Goal: Information Seeking & Learning: Learn about a topic

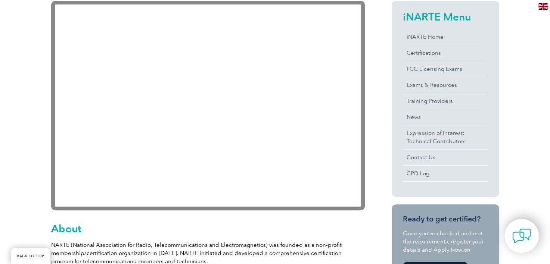
scroll to position [187, 0]
click at [420, 87] on link "Exams & Resources" at bounding box center [445, 85] width 85 height 16
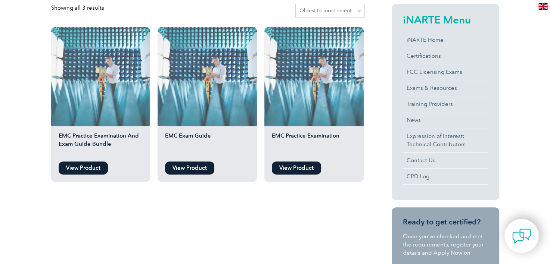
scroll to position [195, 0]
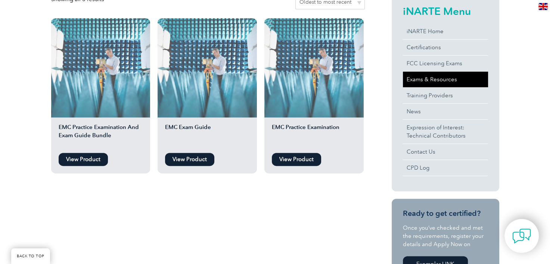
click at [439, 78] on link "Exams & Resources" at bounding box center [445, 80] width 85 height 16
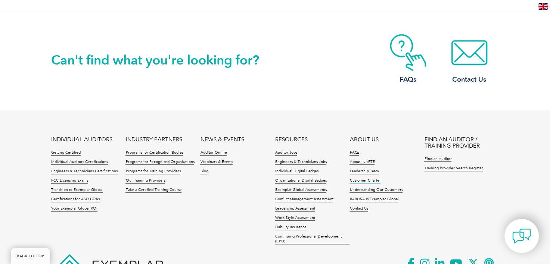
scroll to position [642, 0]
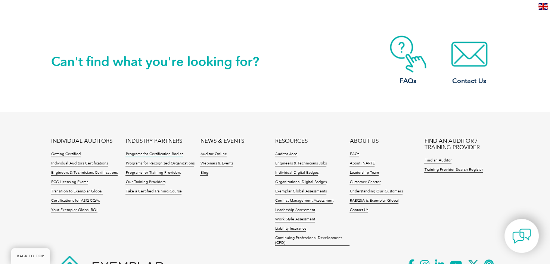
click at [149, 155] on link "Programs for Certification Bodies" at bounding box center [153, 154] width 57 height 5
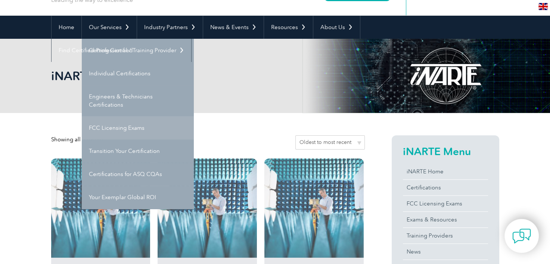
scroll to position [61, 0]
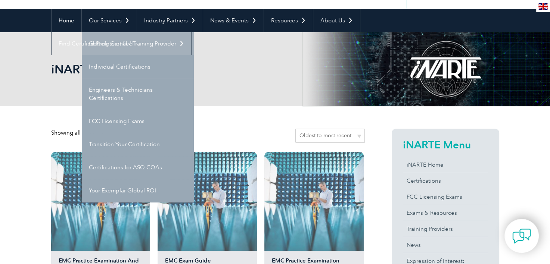
click at [107, 44] on link "Getting Certified" at bounding box center [138, 43] width 112 height 23
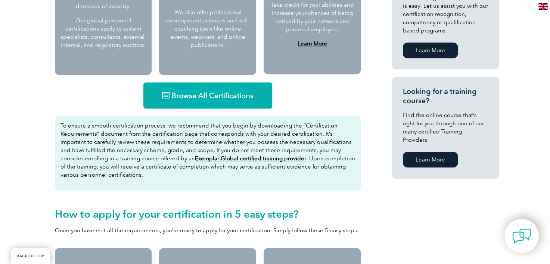
scroll to position [440, 0]
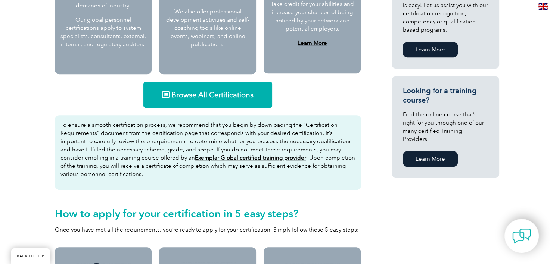
click at [227, 91] on span "Browse All Certifications" at bounding box center [212, 94] width 82 height 7
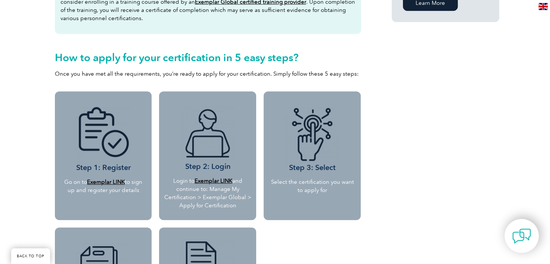
scroll to position [624, 0]
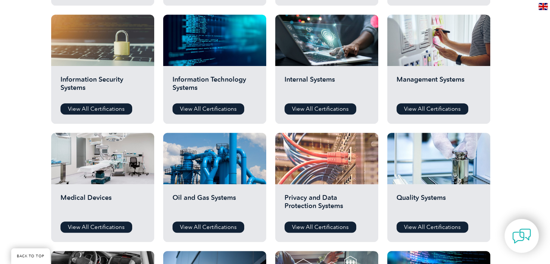
scroll to position [387, 0]
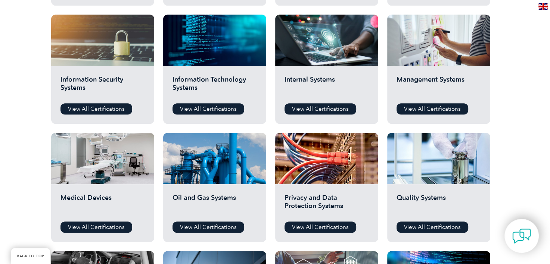
click at [104, 213] on h2 "Medical Devices" at bounding box center [102, 205] width 84 height 22
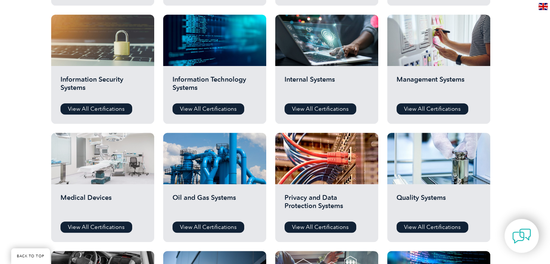
click at [90, 175] on div at bounding box center [102, 159] width 103 height 52
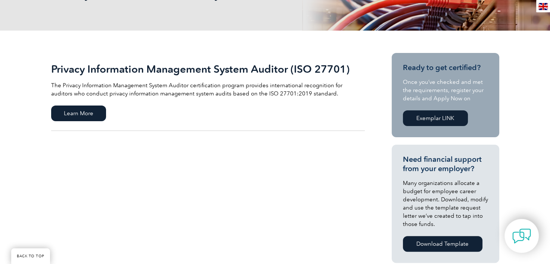
scroll to position [154, 0]
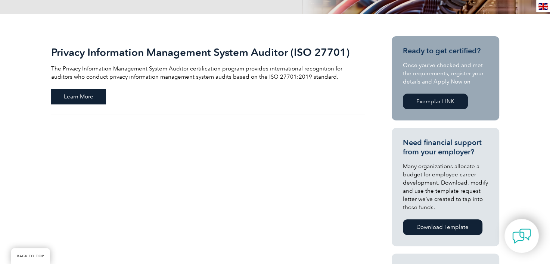
click at [85, 98] on span "Learn More" at bounding box center [78, 97] width 55 height 16
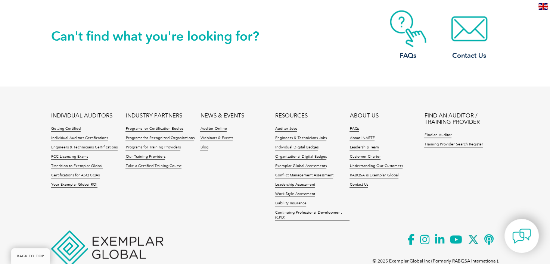
scroll to position [681, 0]
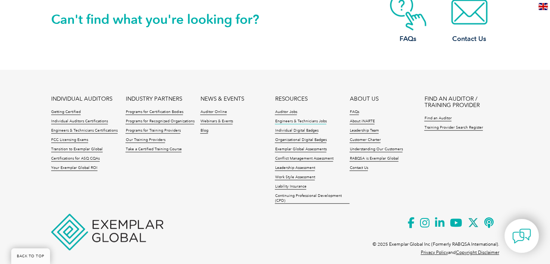
click at [285, 119] on link "Engineers & Technicians Jobs" at bounding box center [301, 121] width 52 height 5
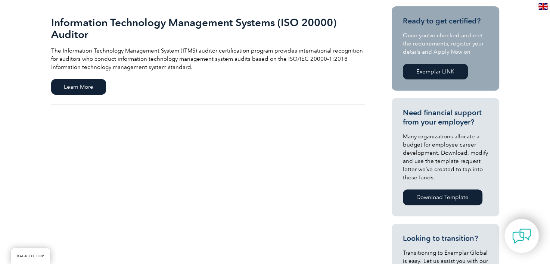
scroll to position [184, 0]
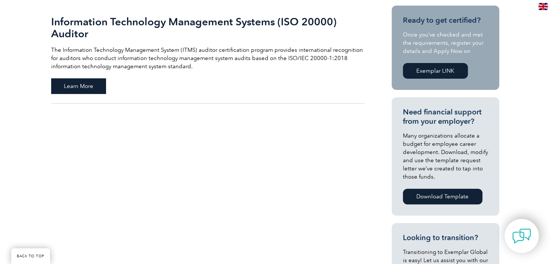
click at [85, 83] on span "Learn More" at bounding box center [78, 86] width 55 height 16
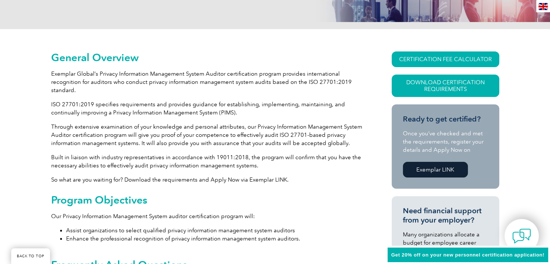
scroll to position [153, 0]
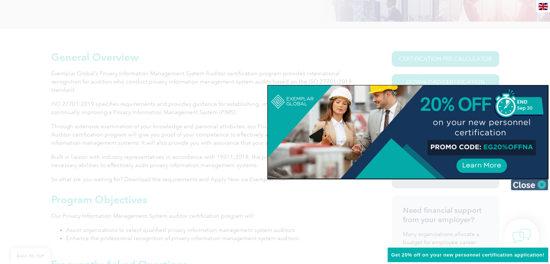
click at [539, 185] on img at bounding box center [529, 184] width 37 height 11
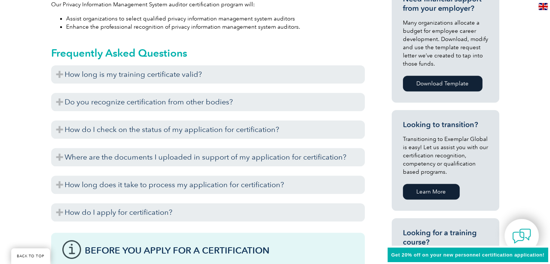
scroll to position [397, 0]
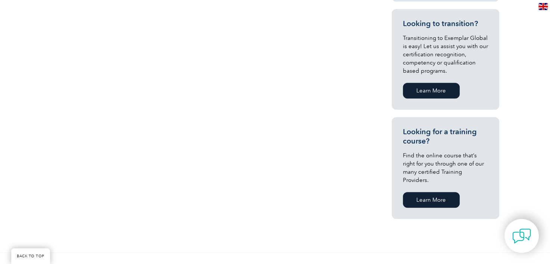
scroll to position [399, 0]
click at [428, 89] on link "Learn More" at bounding box center [431, 91] width 57 height 16
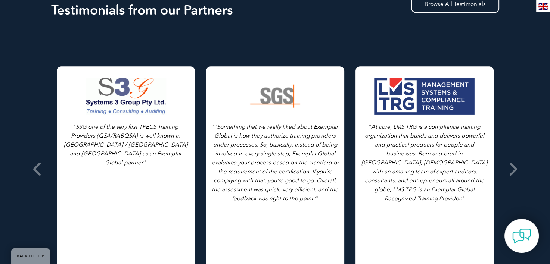
scroll to position [512, 0]
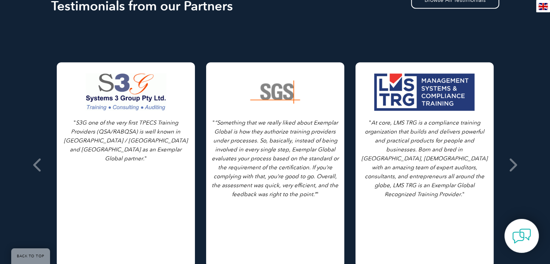
click at [431, 83] on div at bounding box center [425, 92] width 102 height 37
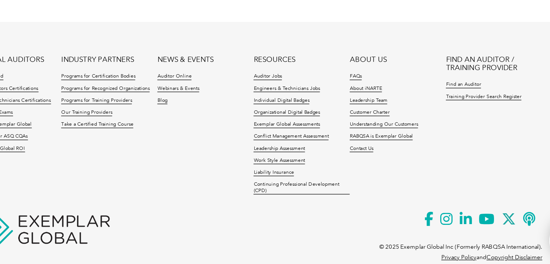
scroll to position [876, 0]
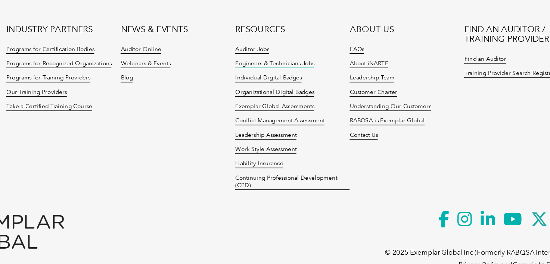
click at [294, 117] on link "Engineers & Technicians Jobs" at bounding box center [301, 117] width 52 height 5
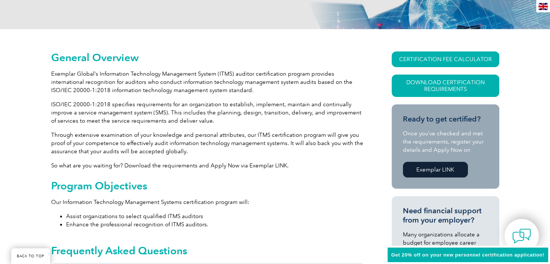
scroll to position [180, 0]
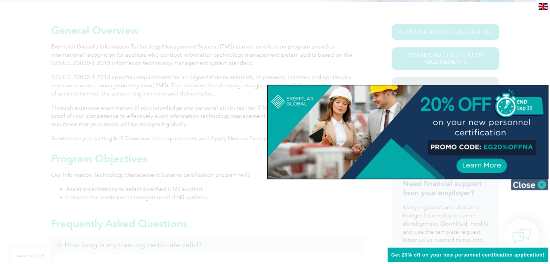
click at [536, 180] on img at bounding box center [529, 184] width 37 height 11
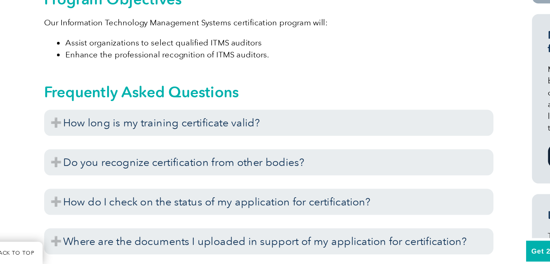
scroll to position [260, 0]
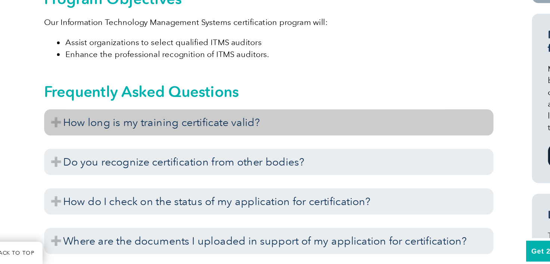
click at [123, 163] on h3 "How long is my training certificate valid?" at bounding box center [208, 165] width 314 height 18
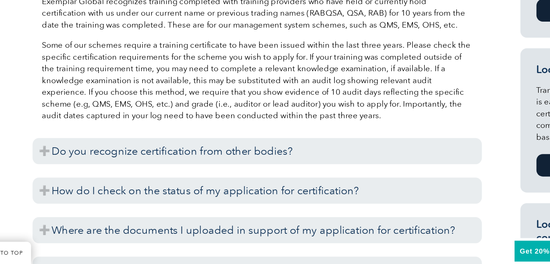
scroll to position [365, 0]
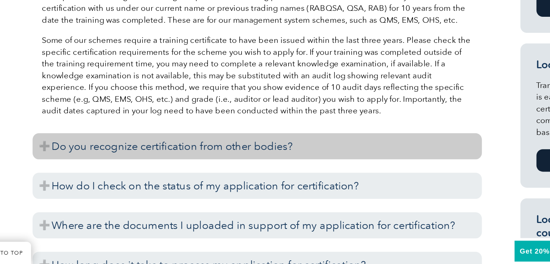
click at [176, 181] on h3 "Do you recognize certification from other bodies?" at bounding box center [208, 182] width 314 height 18
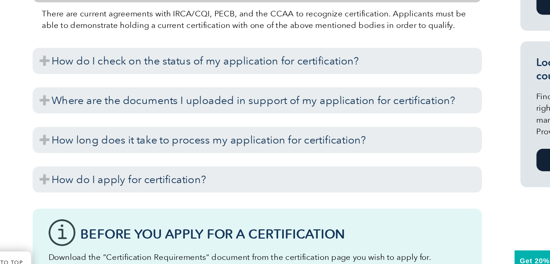
scroll to position [481, 0]
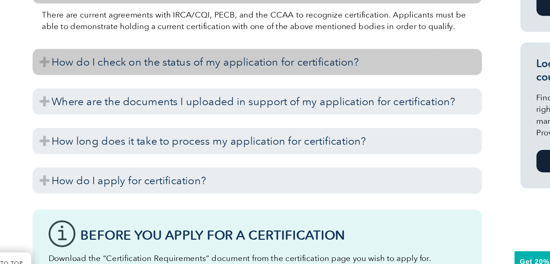
click at [117, 120] on h3 "How do I check on the status of my application for certification?" at bounding box center [208, 115] width 314 height 18
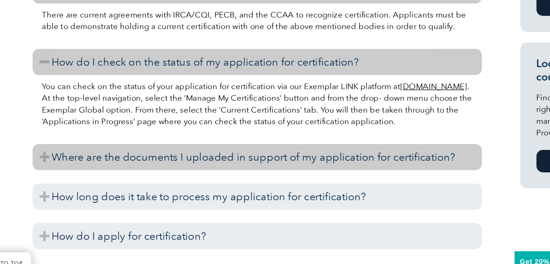
click at [134, 181] on h3 "Where are the documents I uploaded in support of my application for certificati…" at bounding box center [208, 182] width 314 height 18
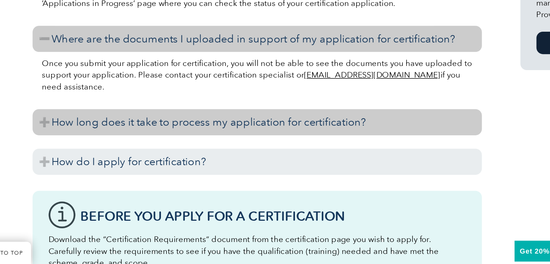
scroll to position [559, 0]
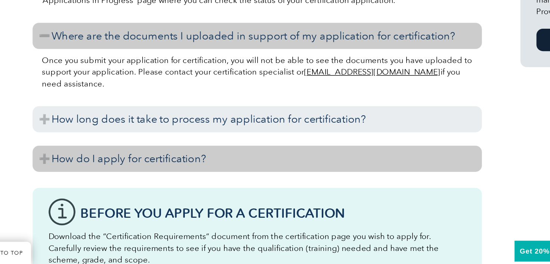
click at [130, 189] on h3 "How do I apply for certification?" at bounding box center [208, 190] width 314 height 18
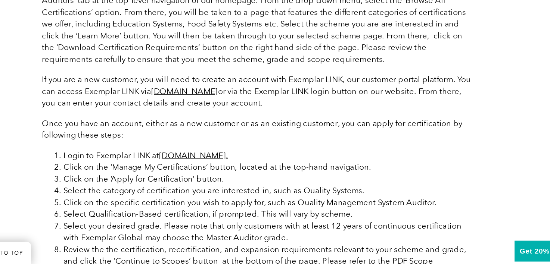
scroll to position [704, 0]
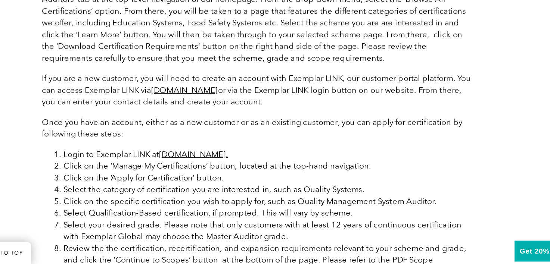
click at [152, 188] on link "www.exemplarlink.org." at bounding box center [164, 187] width 48 height 7
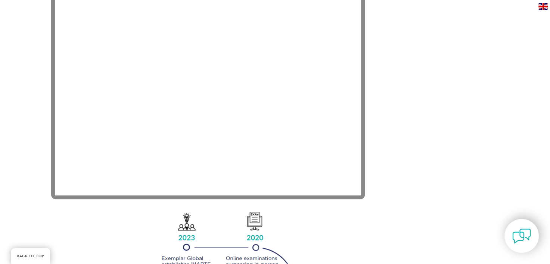
scroll to position [595, 0]
